Goal: Task Accomplishment & Management: Manage account settings

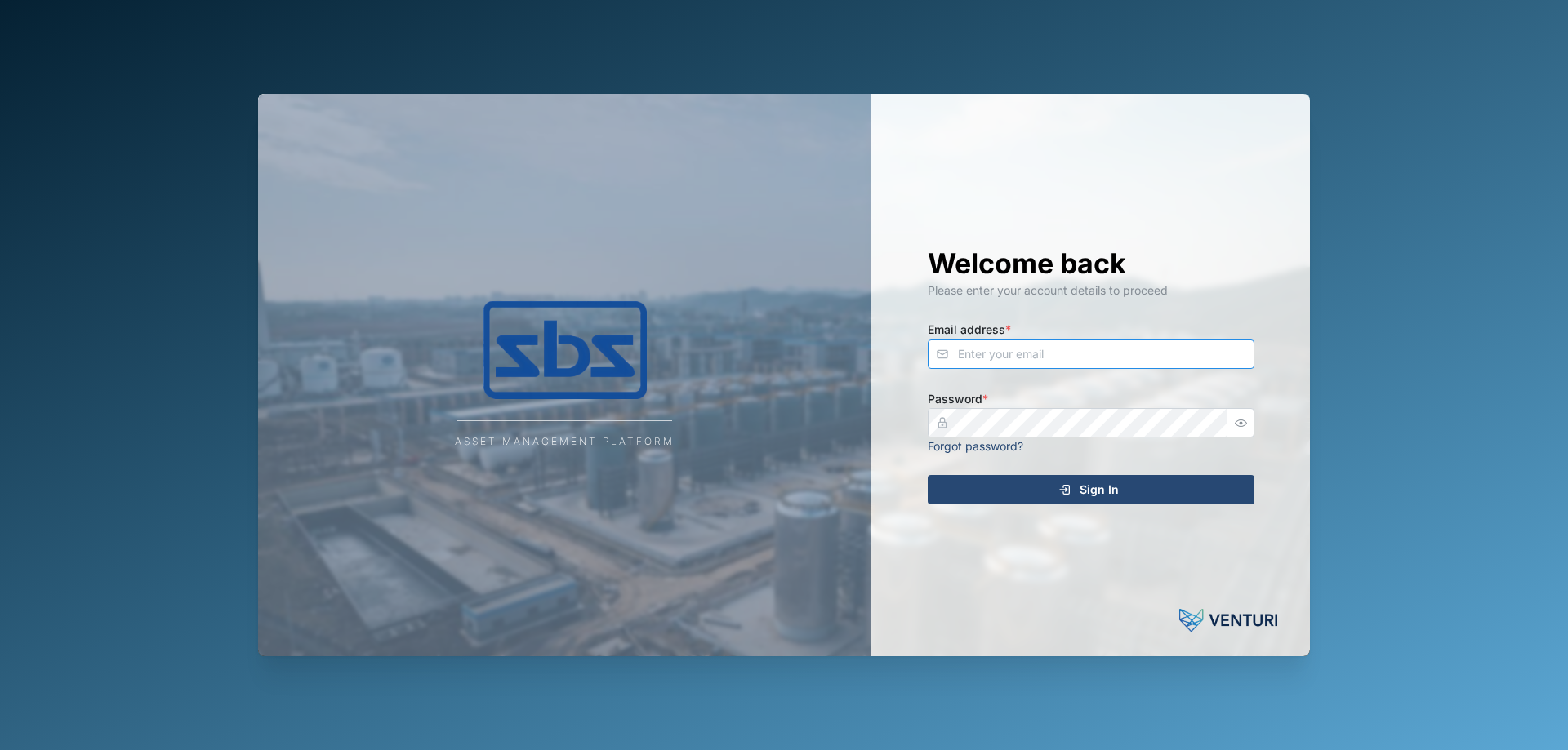
click at [996, 364] on input "Email address *" at bounding box center [1091, 354] width 327 height 29
type input "s"
type input "[PERSON_NAME][EMAIL_ADDRESS][DOMAIN_NAME]"
click at [963, 505] on div "Welcome back Please enter your account details to proceed Email address * [PERS…" at bounding box center [1091, 375] width 392 height 562
click at [962, 499] on div "Sign In" at bounding box center [1089, 490] width 301 height 28
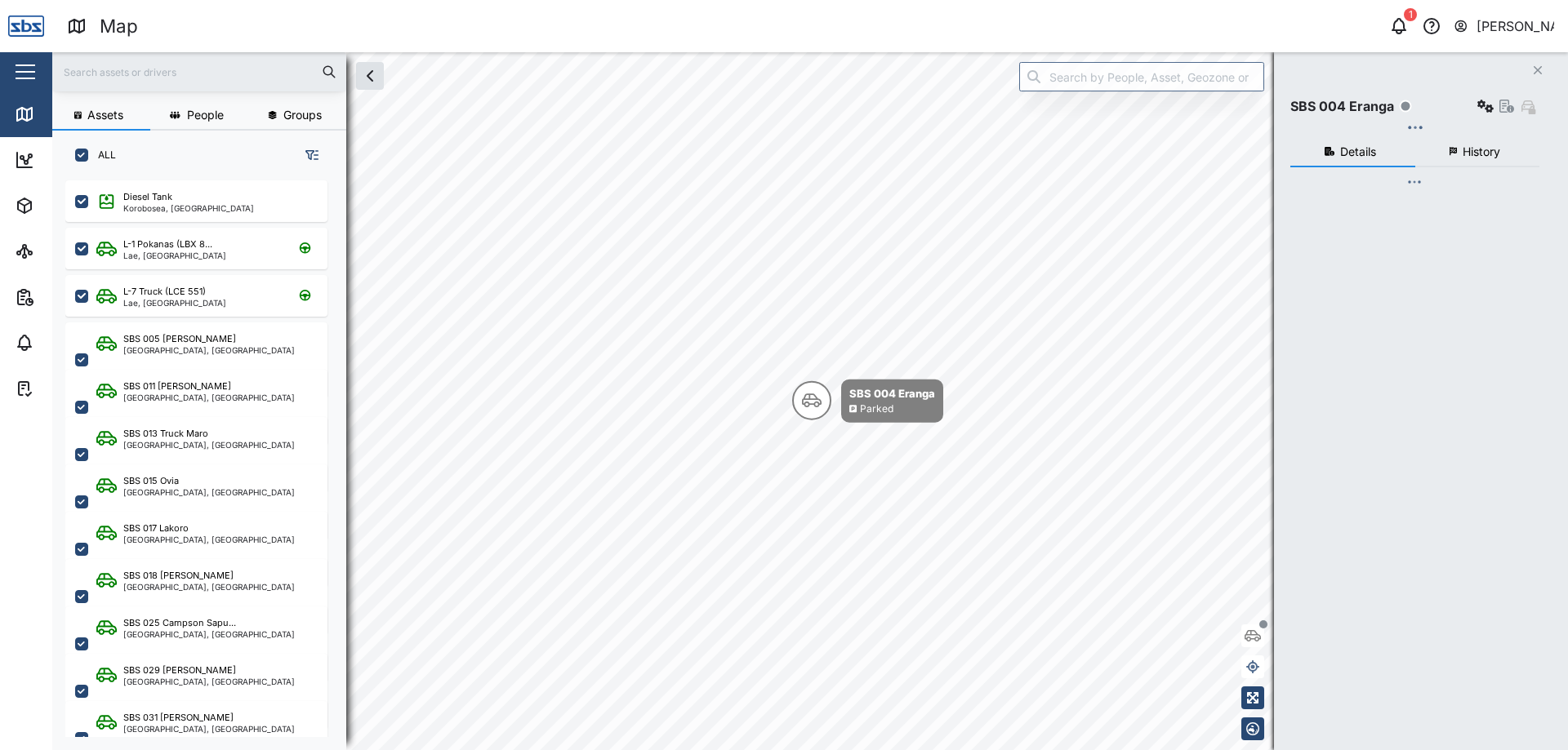
checkbox input "true"
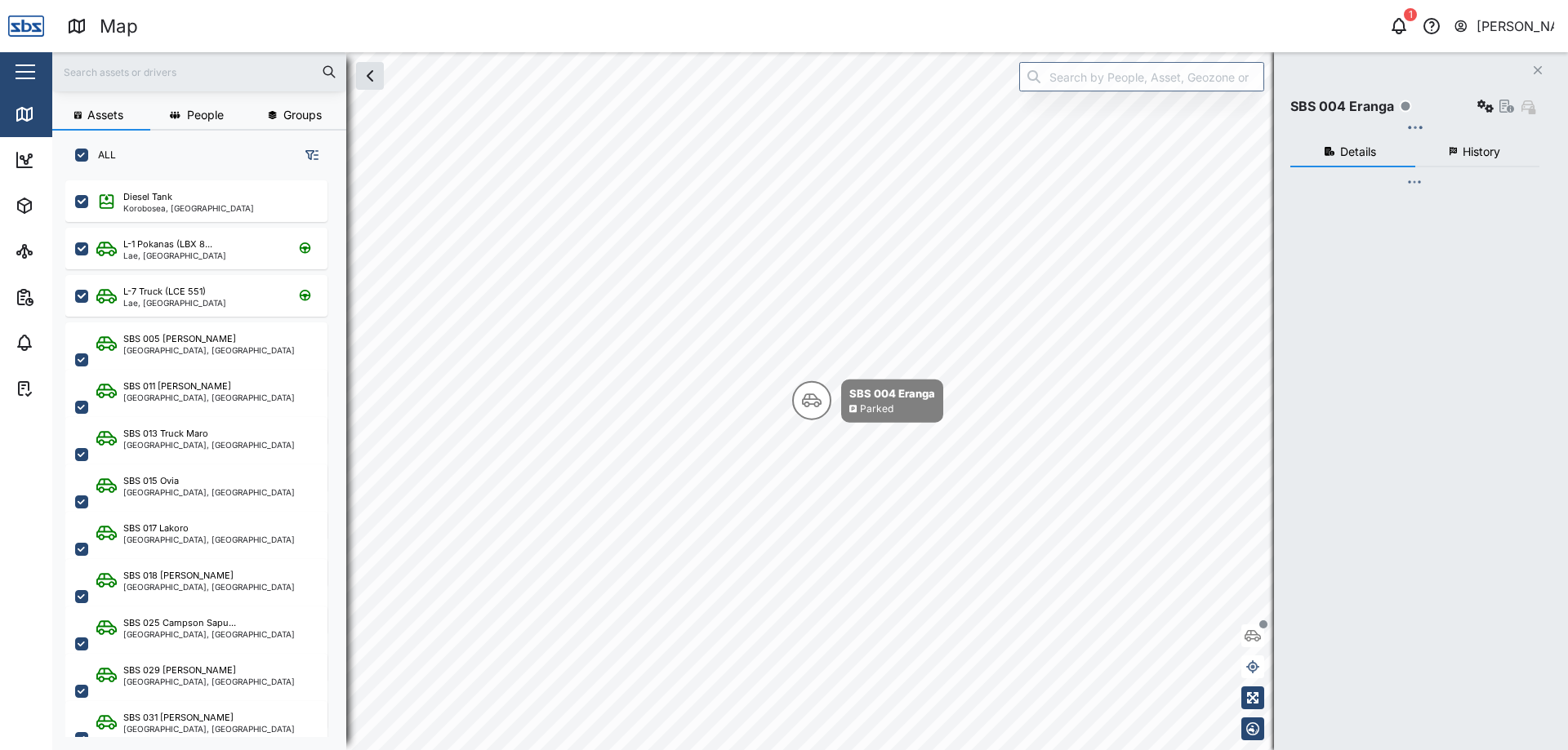
checkbox input "true"
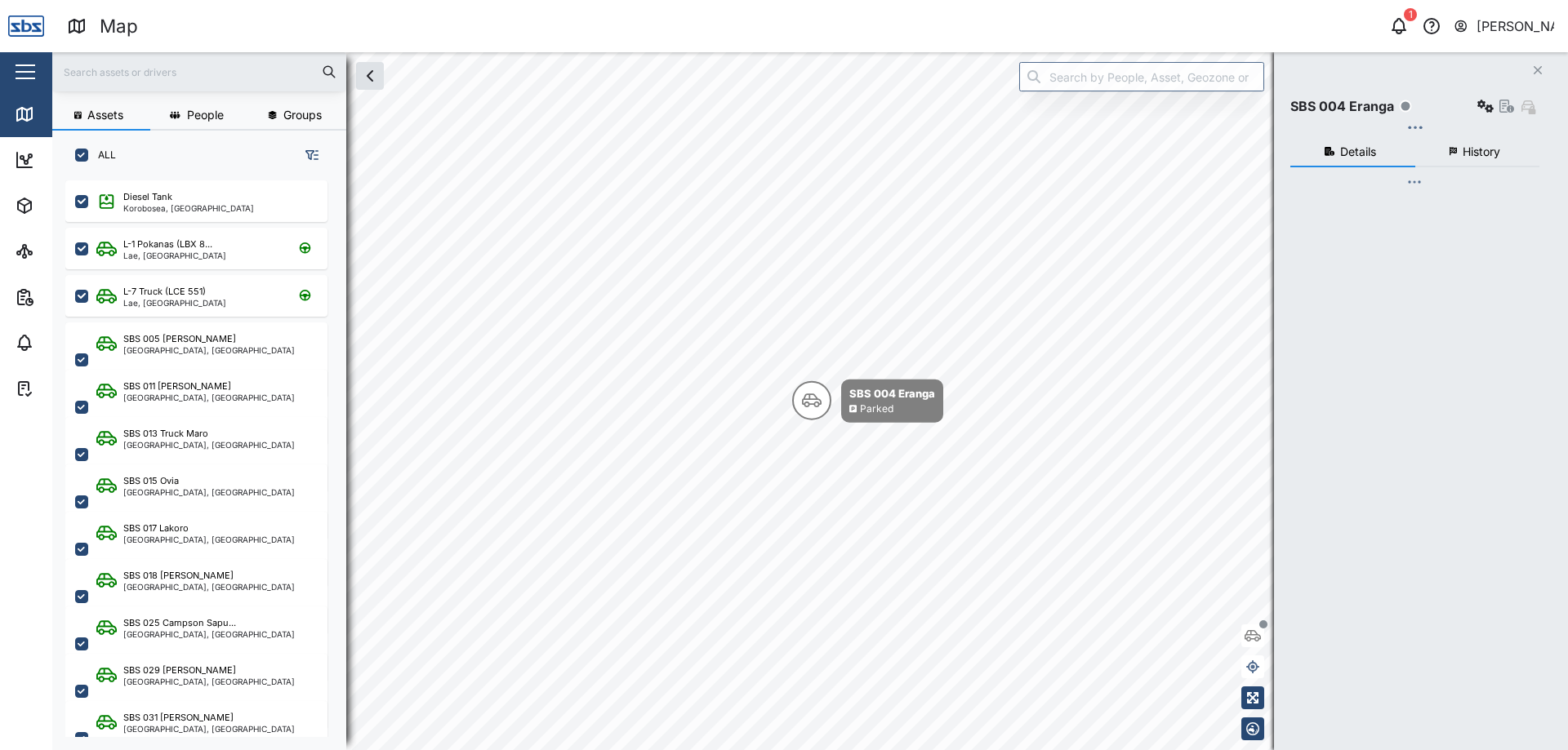
checkbox input "true"
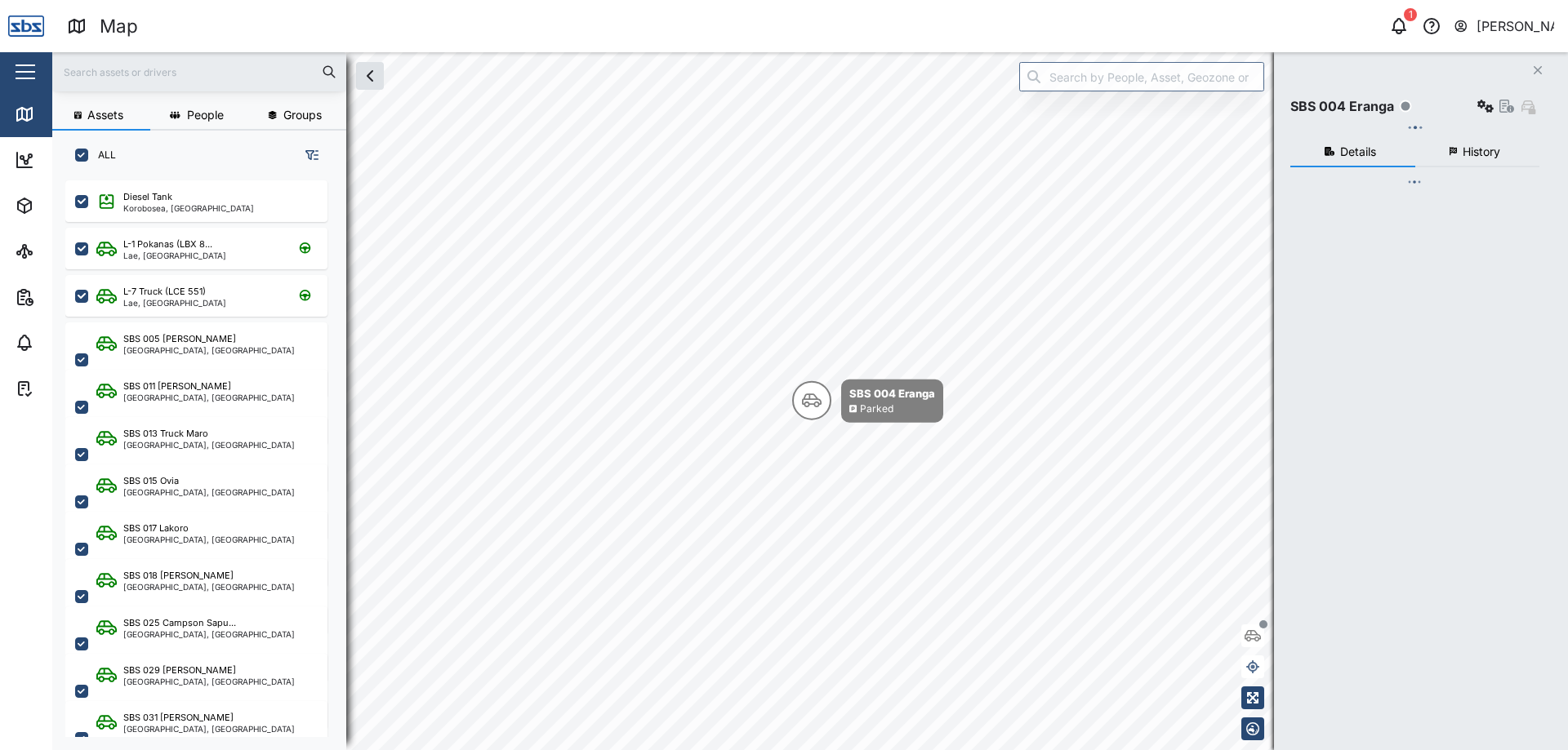
checkbox input "true"
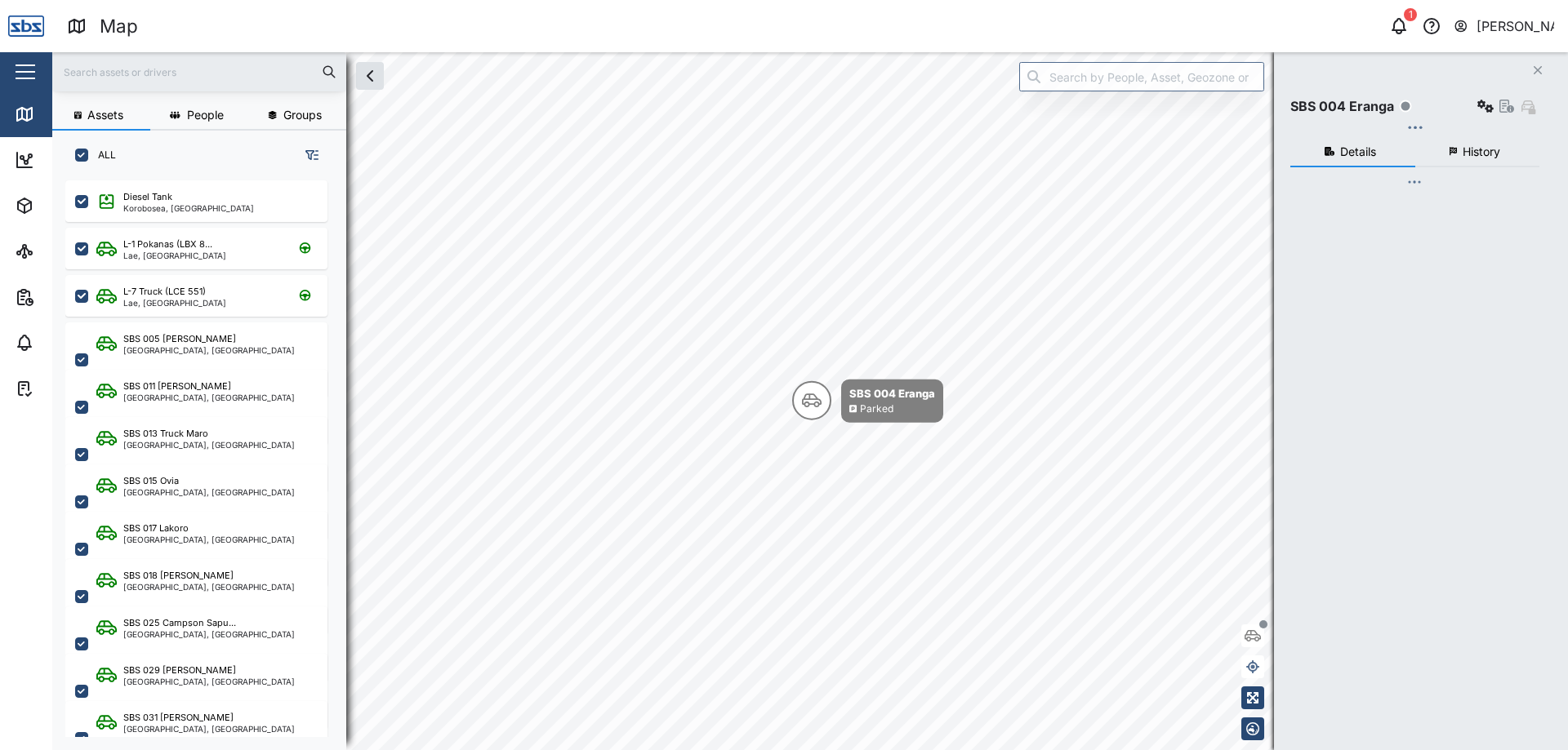
checkbox input "true"
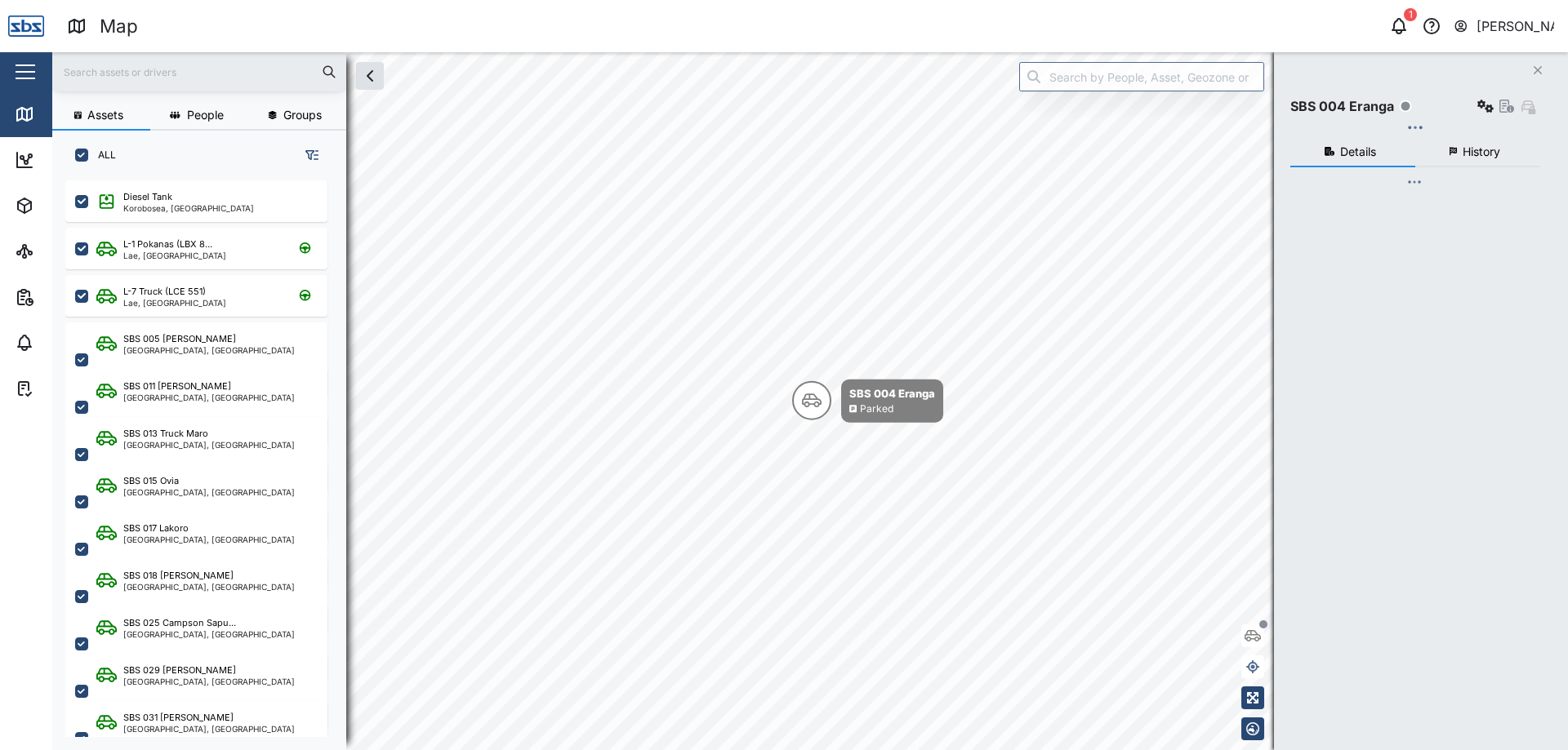
checkbox input "true"
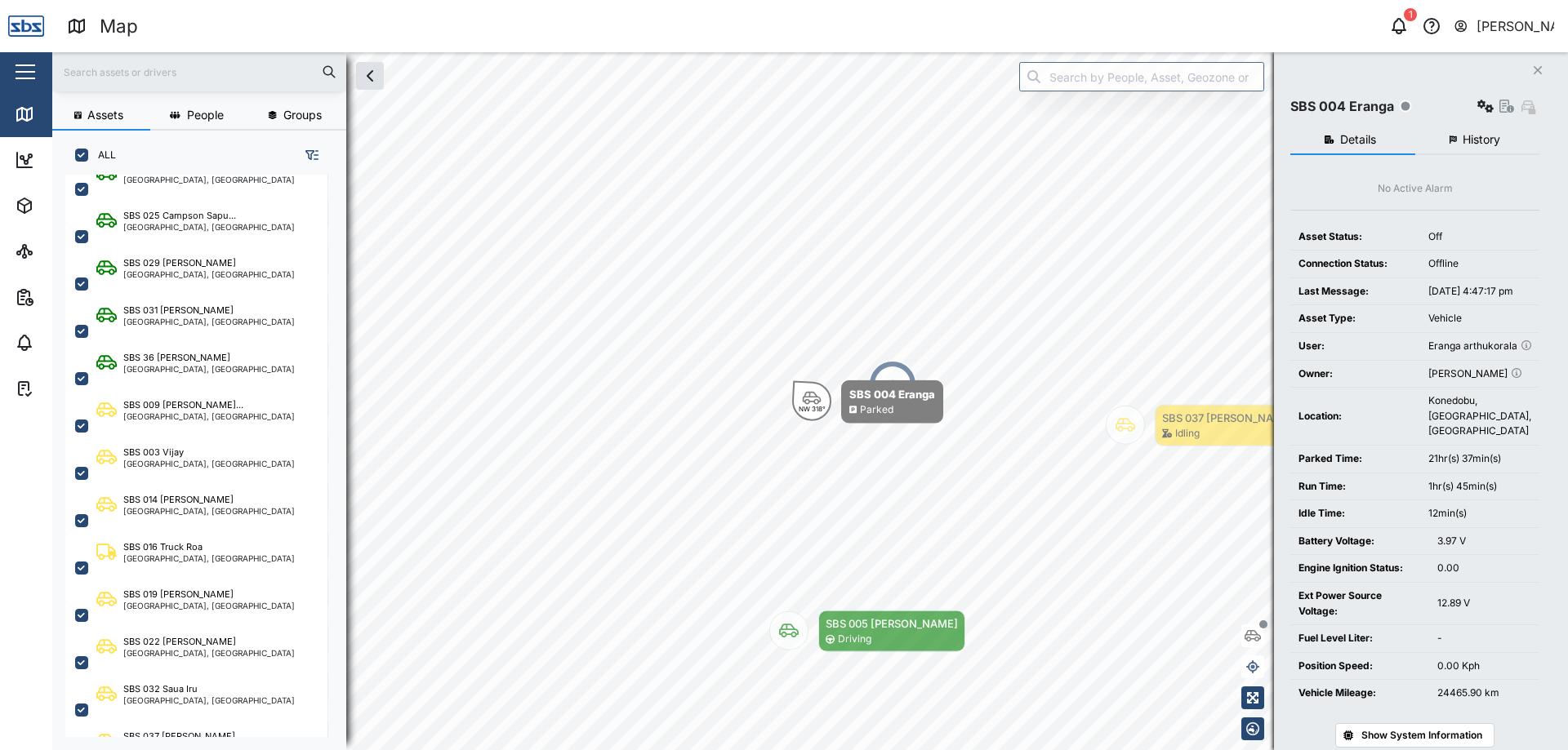
scroll to position [409, 0]
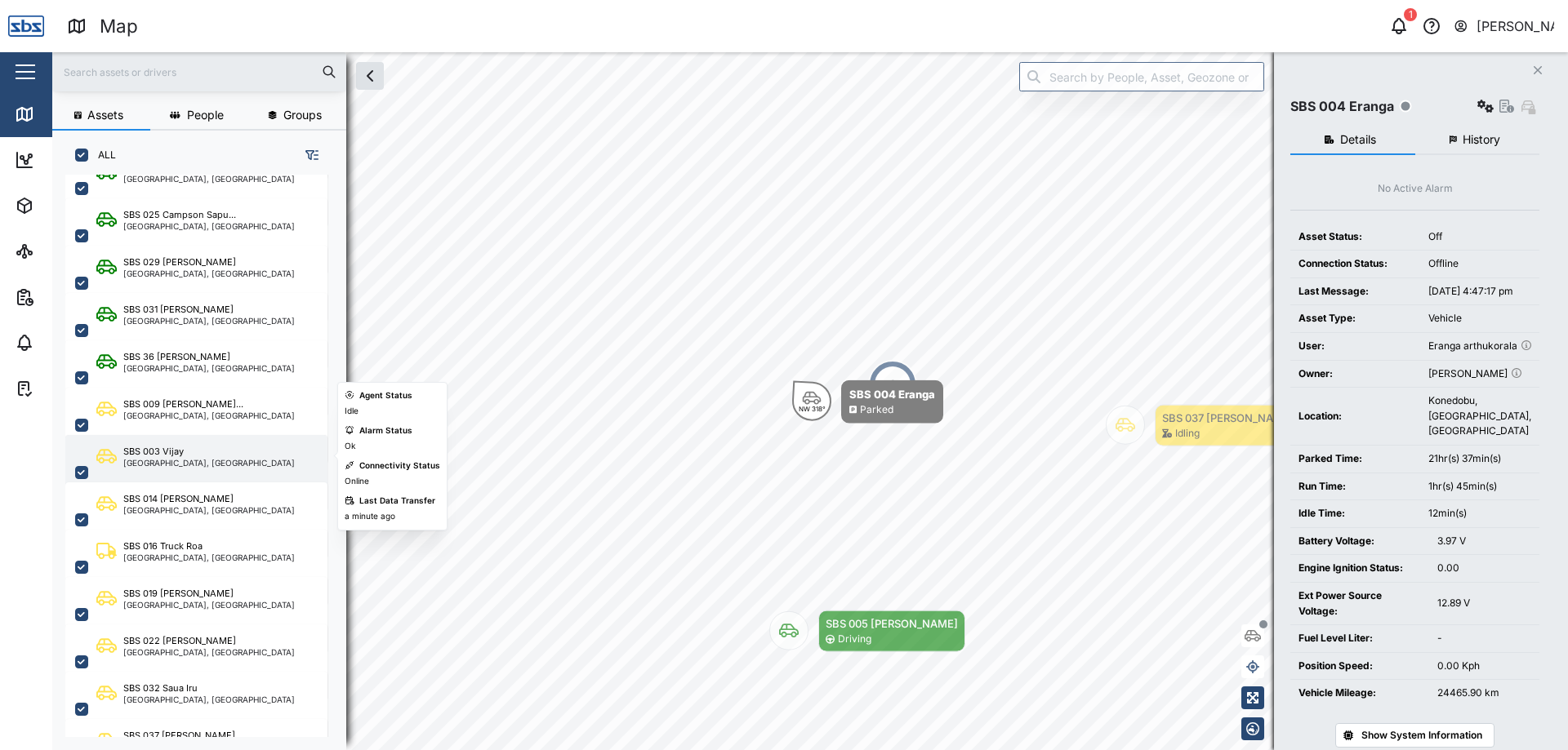
click at [173, 466] on div "[GEOGRAPHIC_DATA], [GEOGRAPHIC_DATA]" at bounding box center [208, 463] width 171 height 8
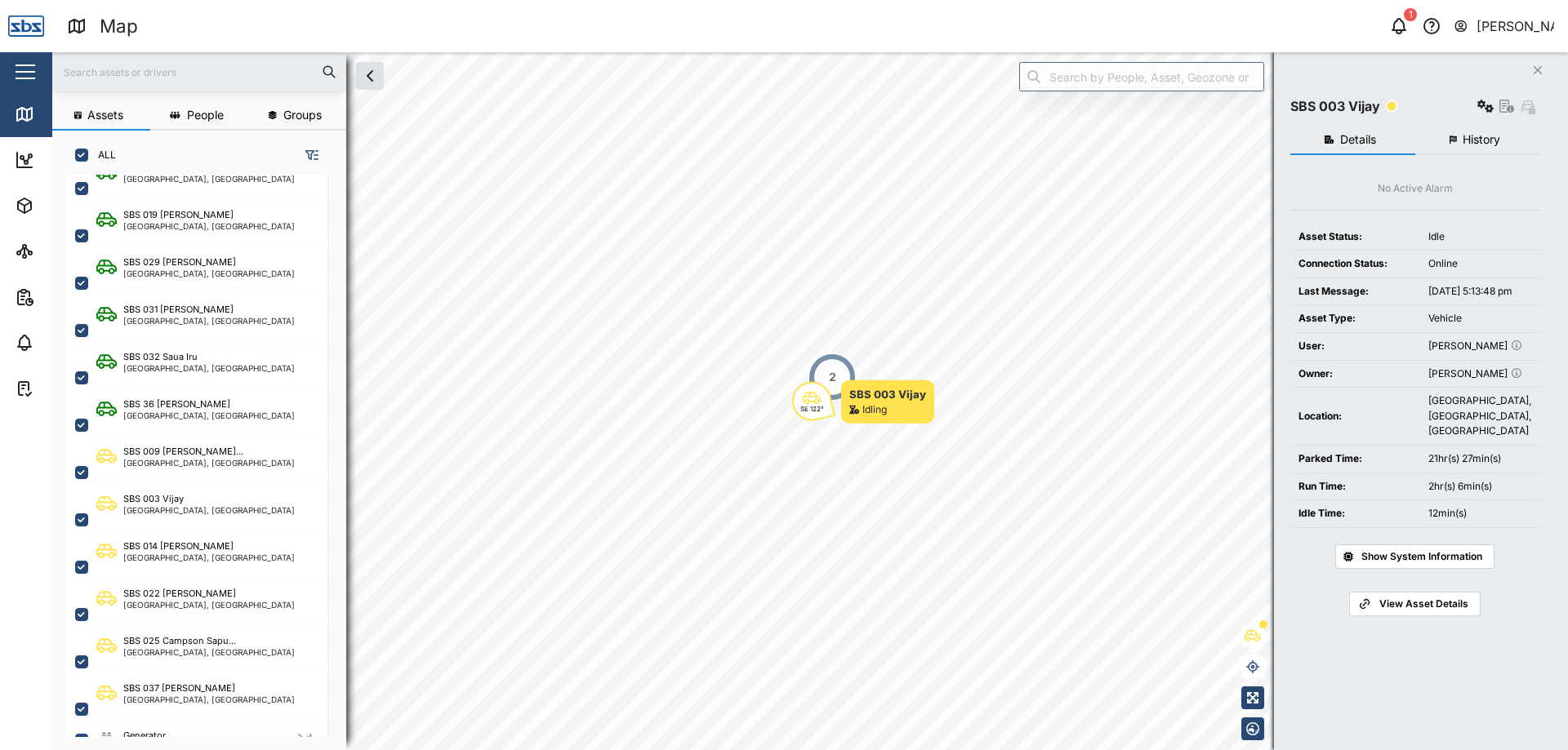
click at [723, 18] on div "Map" at bounding box center [438, 27] width 744 height 29
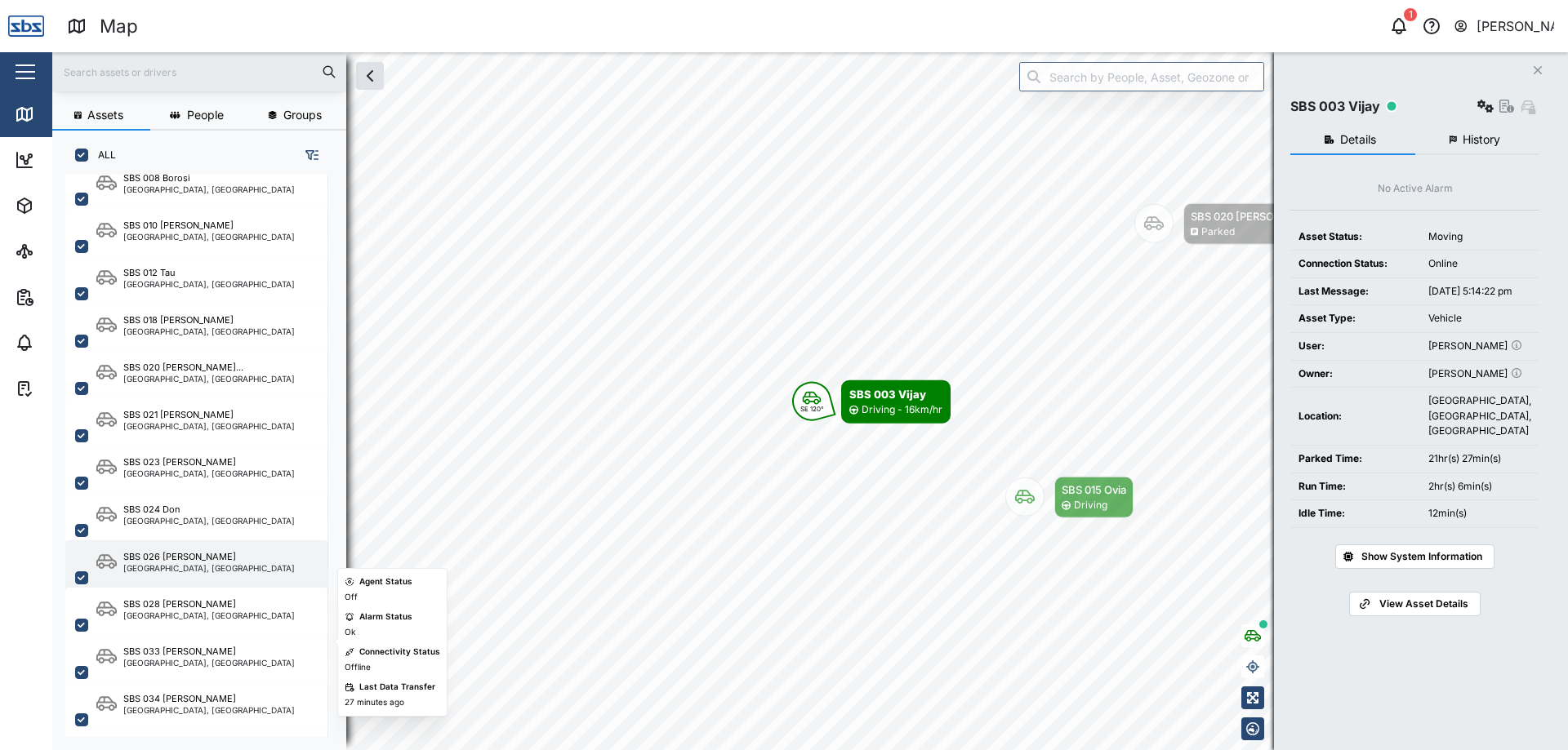
scroll to position [1616, 0]
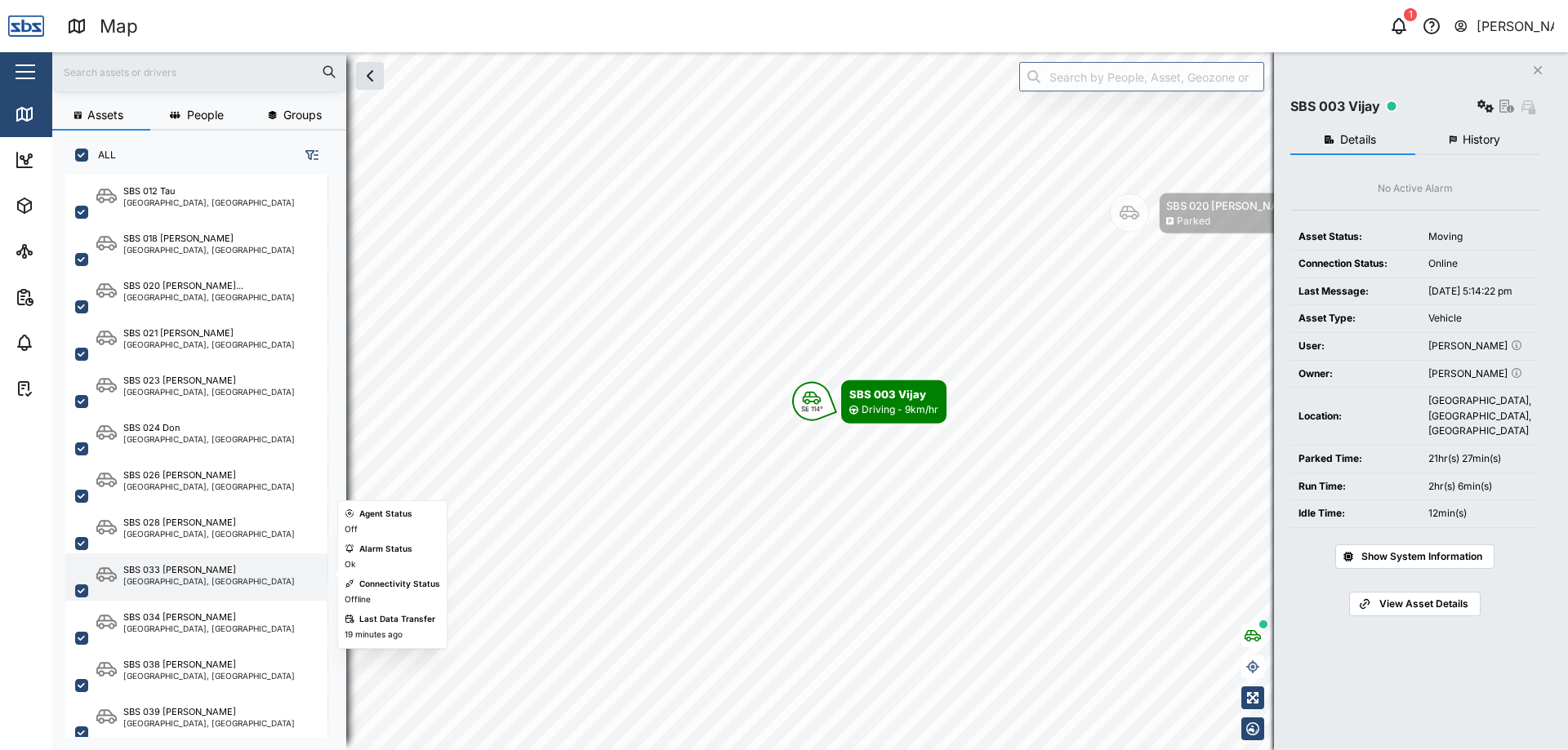
click at [170, 584] on div "[GEOGRAPHIC_DATA], [GEOGRAPHIC_DATA]" at bounding box center [208, 581] width 171 height 8
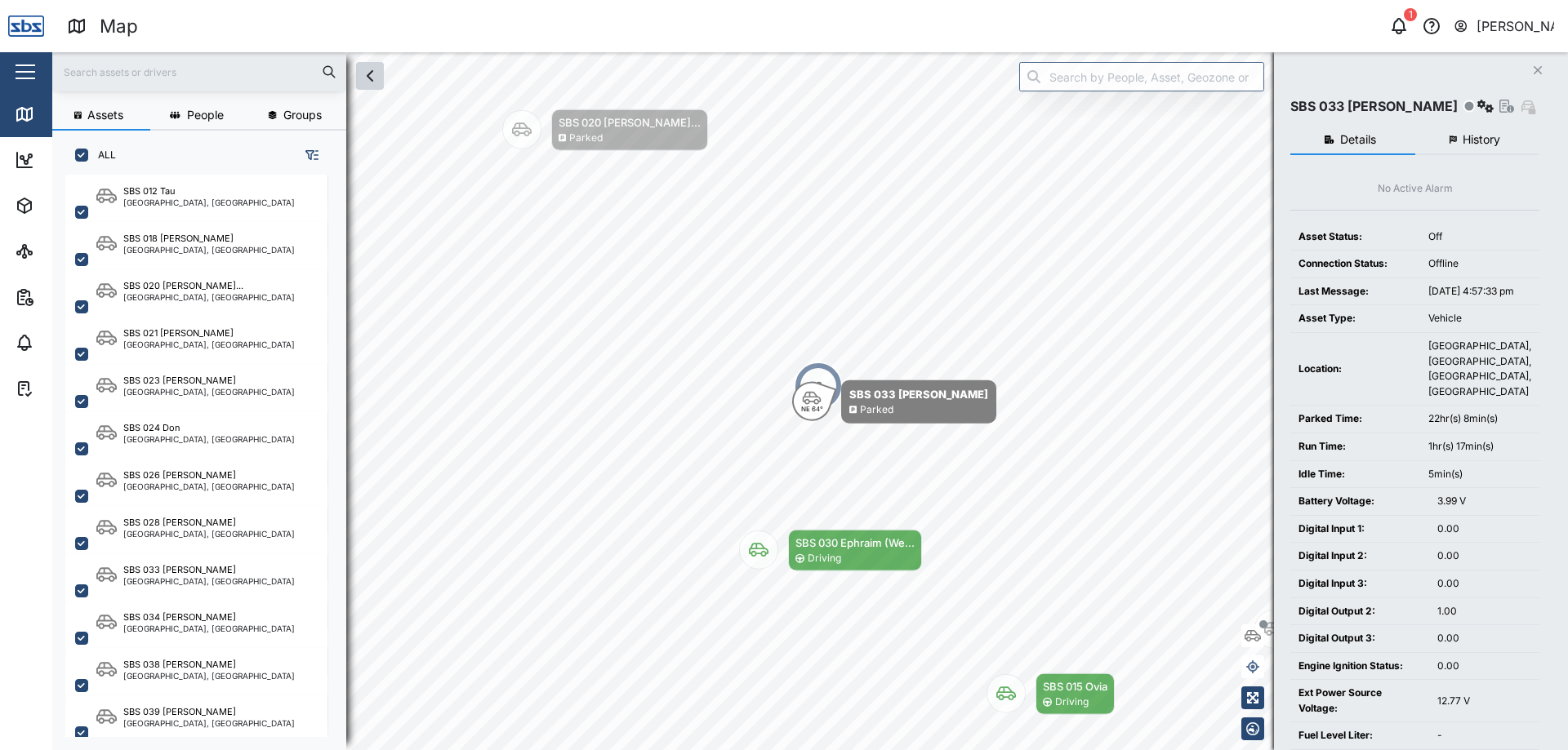
click at [377, 80] on icon "button" at bounding box center [370, 76] width 20 height 20
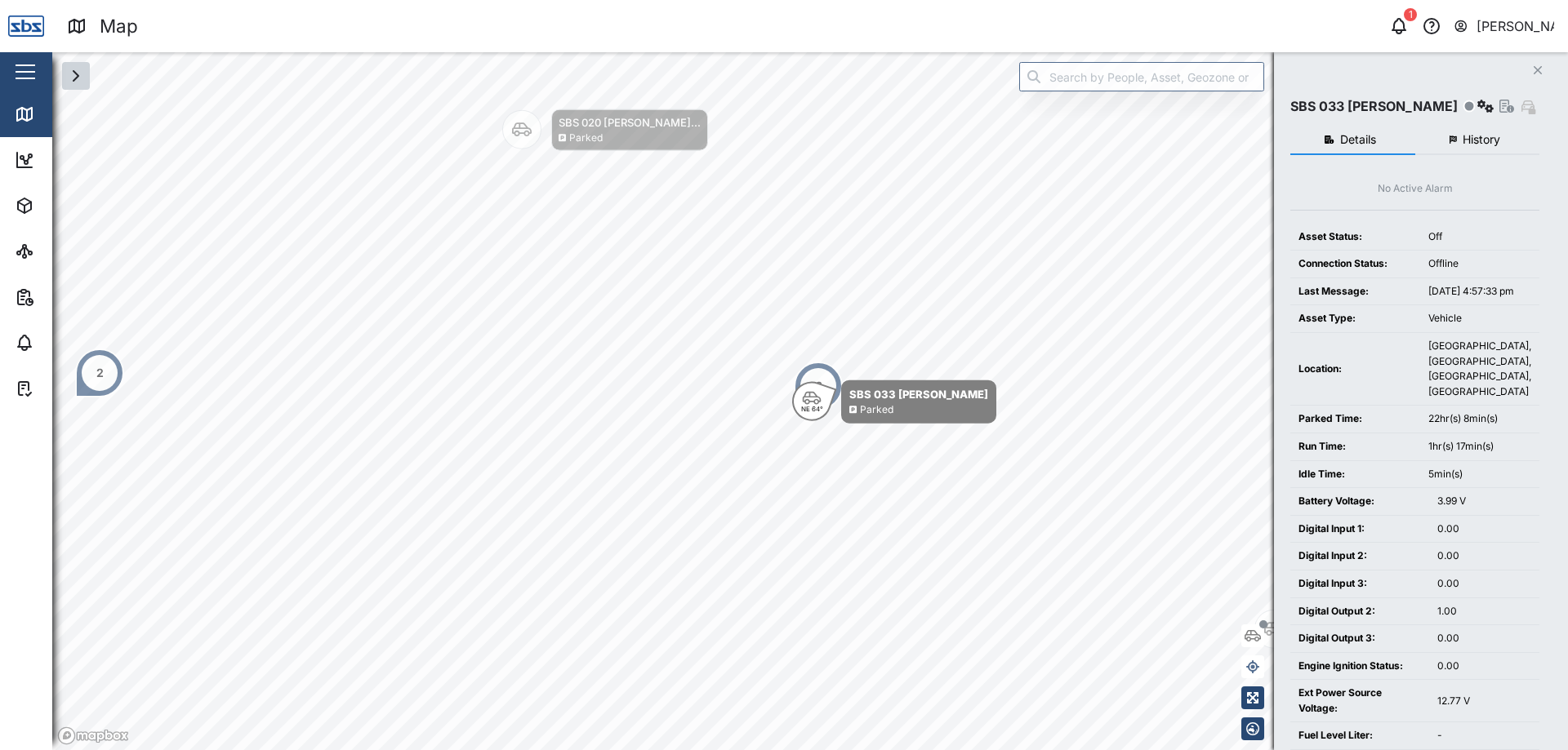
click at [1522, 34] on div "[PERSON_NAME]" at bounding box center [1515, 26] width 79 height 21
click at [1438, 95] on div "Sign Out" at bounding box center [1452, 105] width 177 height 20
